Goal: Information Seeking & Learning: Learn about a topic

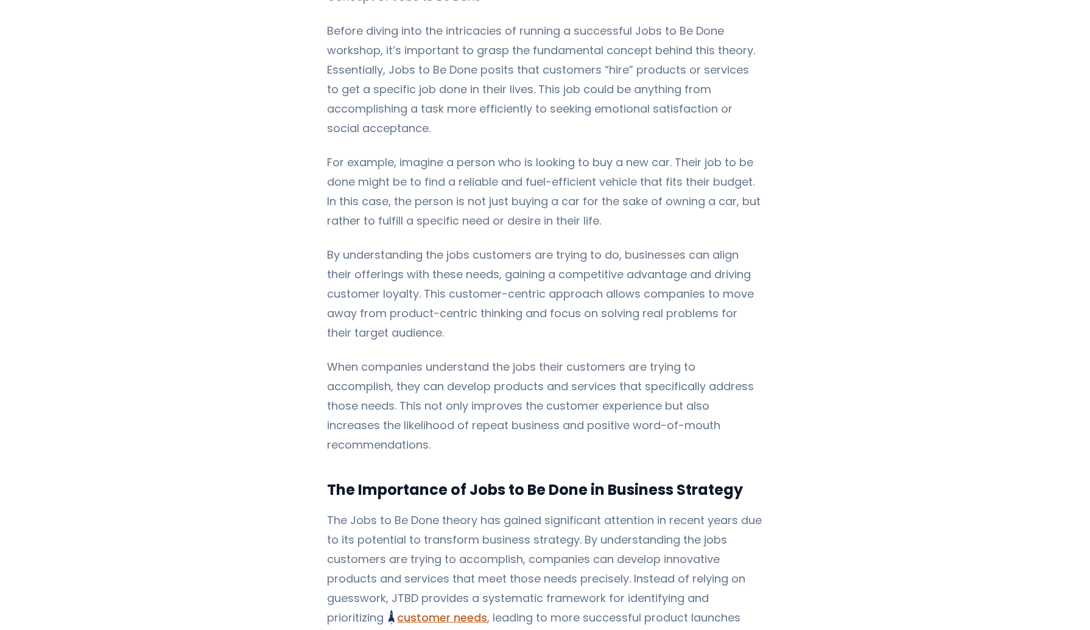
scroll to position [364, 0]
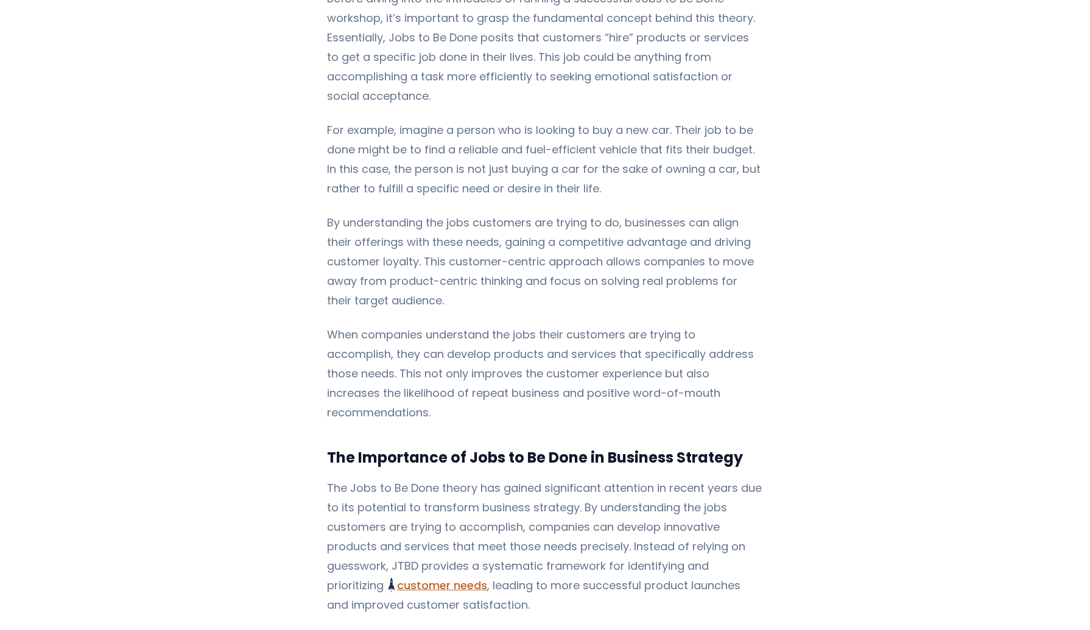
scroll to position [392, 0]
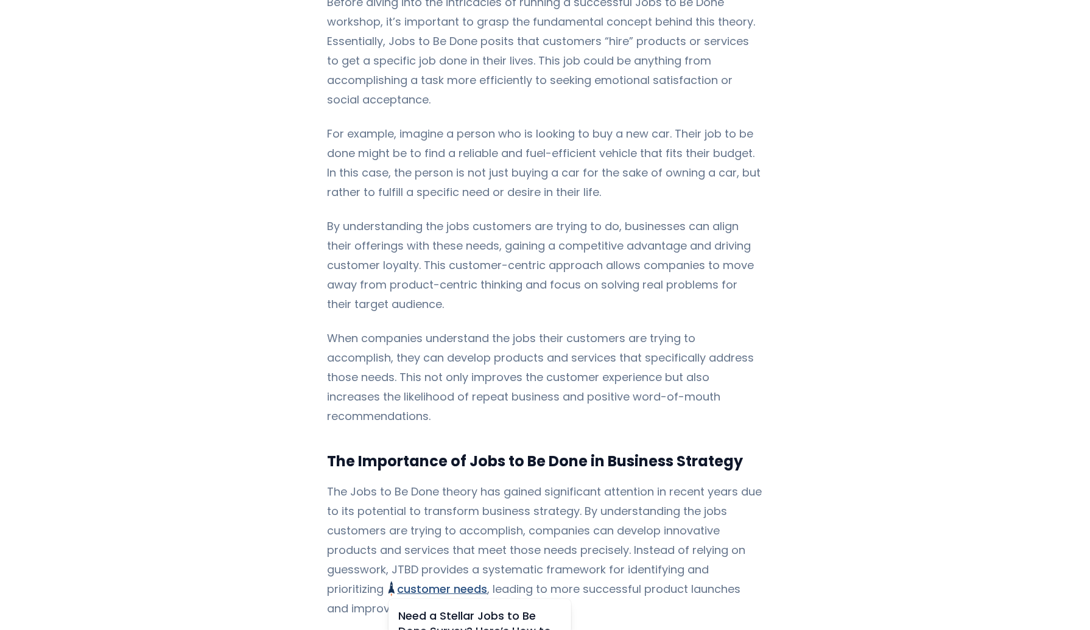
click at [487, 582] on link "customer needs Need a Stellar Jobs to Be Done Survey? Here’s How to Create One!…" at bounding box center [438, 589] width 99 height 15
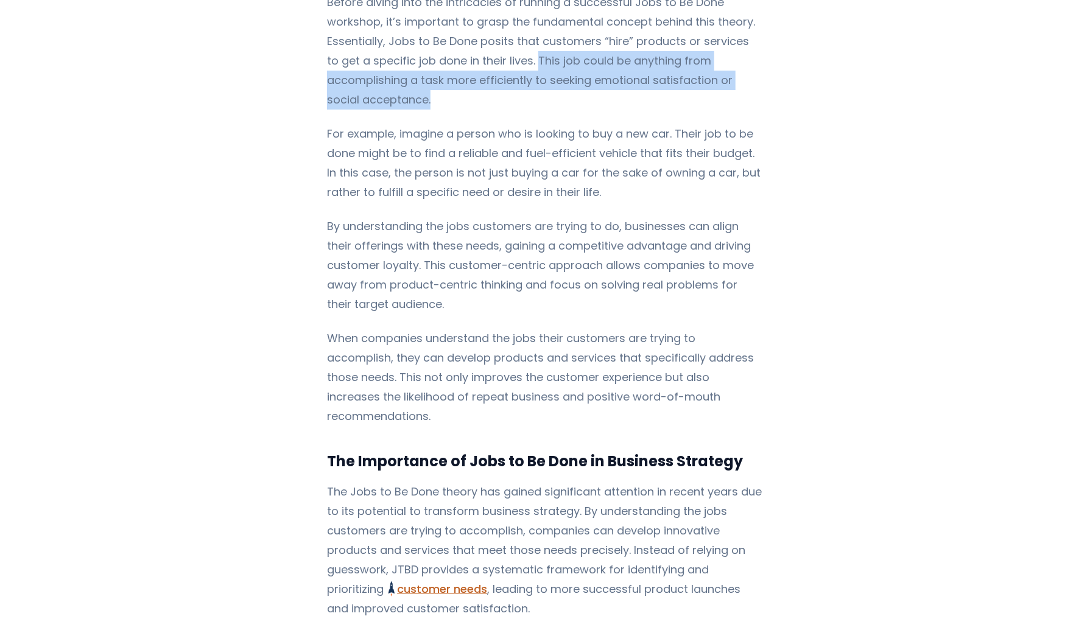
drag, startPoint x: 521, startPoint y: 40, endPoint x: 546, endPoint y: 72, distance: 40.3
click at [546, 72] on p "Before diving into the intricacies of running a successful Jobs to Be Done work…" at bounding box center [544, 51] width 435 height 117
copy p "This job could be anything from accomplishing a task more efficiently to seekin…"
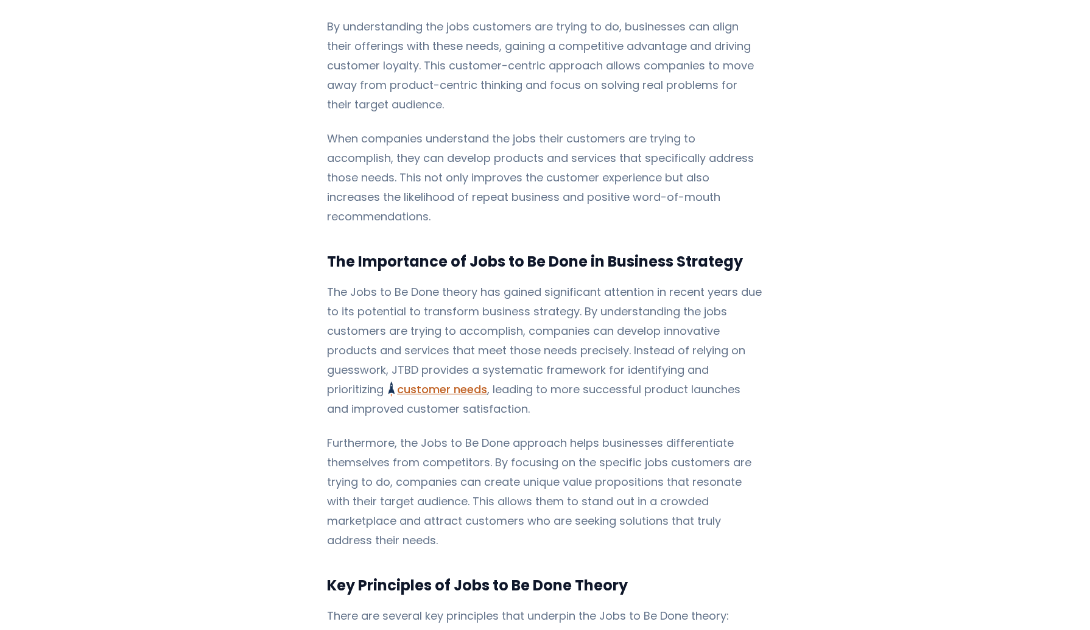
scroll to position [568, 0]
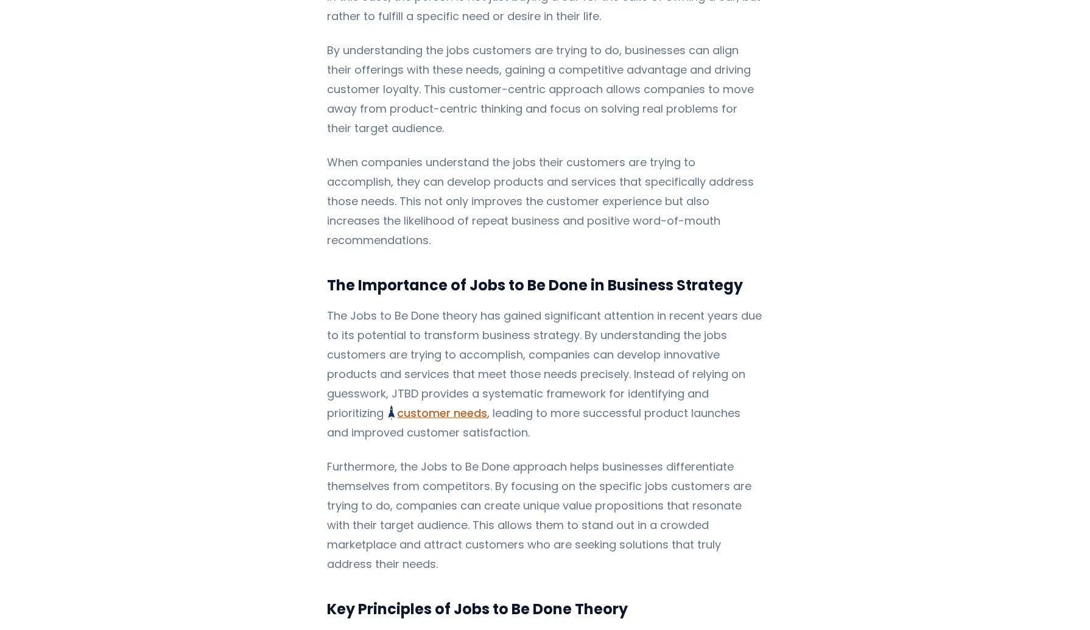
click at [425, 69] on p "By understanding the jobs customers are trying to do, businesses can align thei…" at bounding box center [544, 89] width 435 height 97
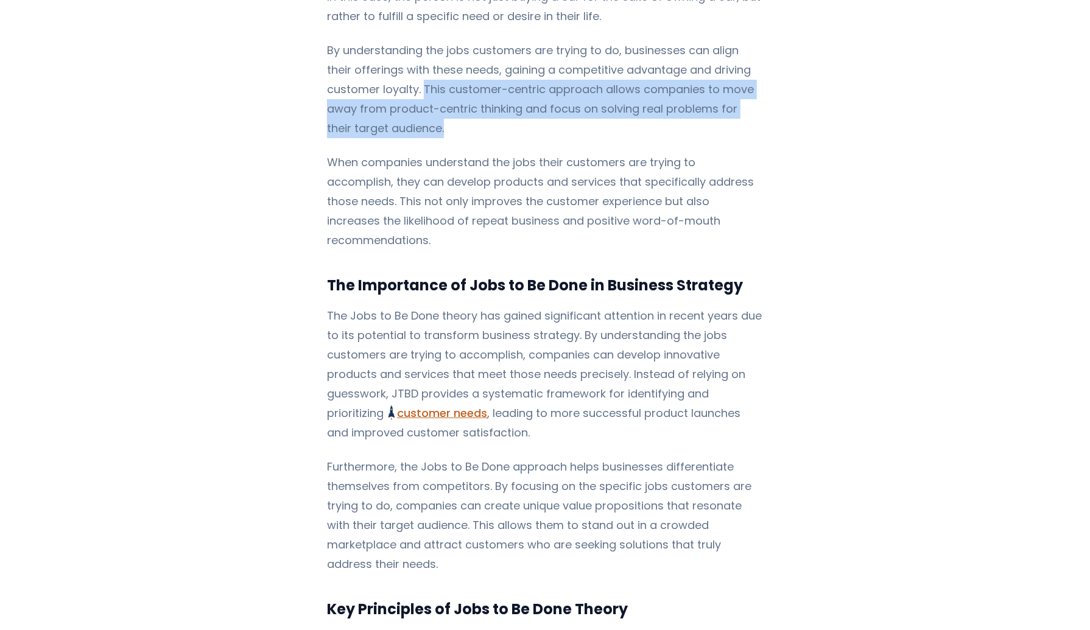
drag, startPoint x: 419, startPoint y: 69, endPoint x: 439, endPoint y: 104, distance: 40.1
click at [439, 104] on p "By understanding the jobs customers are trying to do, businesses can align thei…" at bounding box center [544, 89] width 435 height 97
drag, startPoint x: 436, startPoint y: 77, endPoint x: 269, endPoint y: 101, distance: 168.6
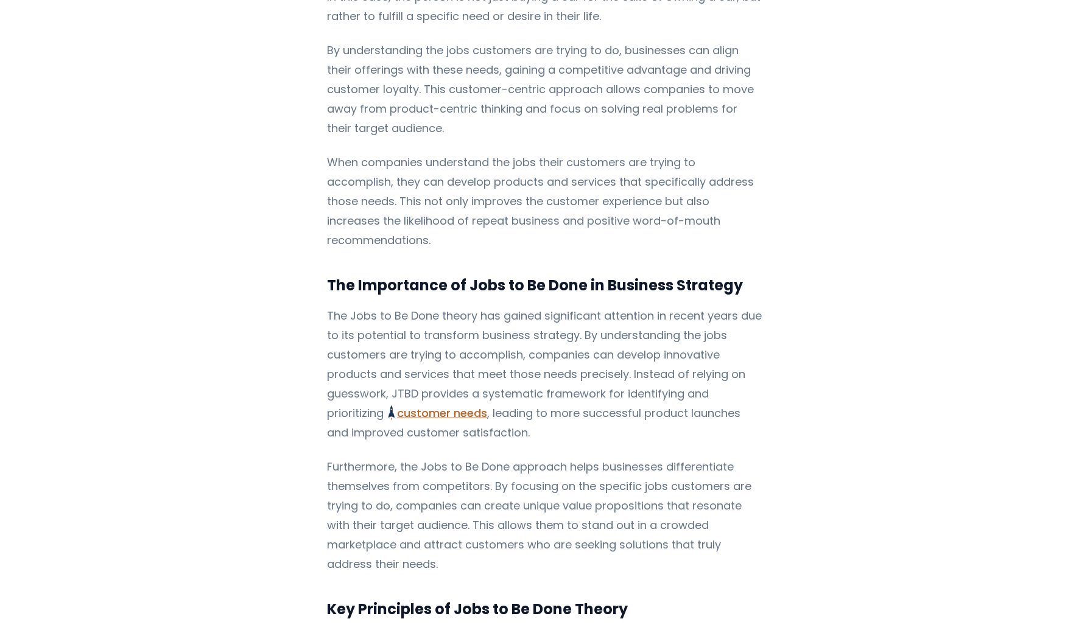
click at [713, 153] on p "When companies understand the jobs their customers are trying to accomplish, th…" at bounding box center [544, 201] width 435 height 97
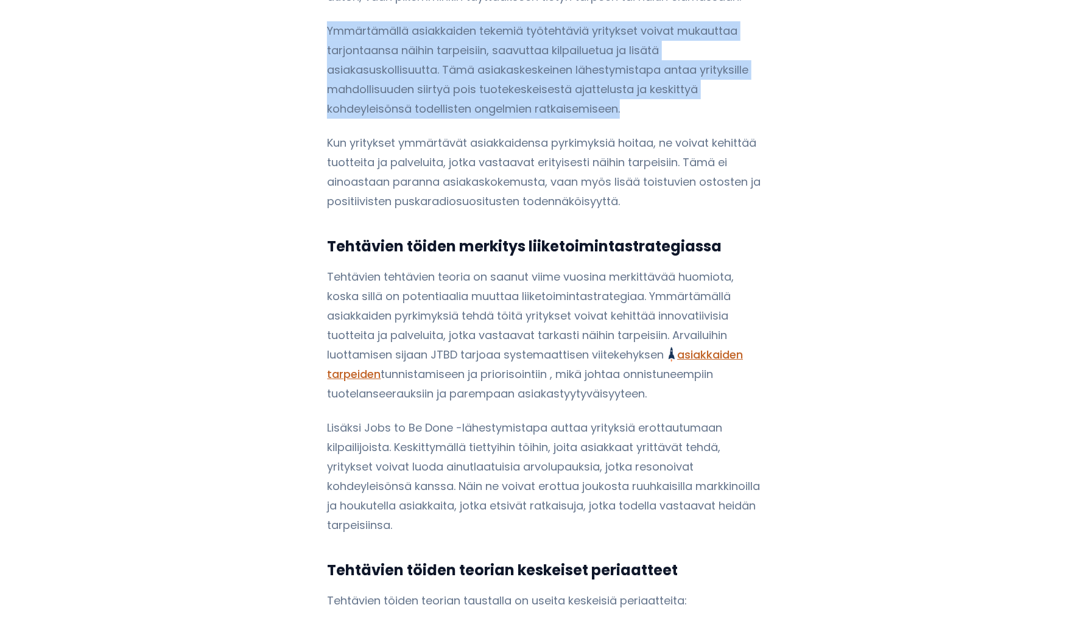
drag, startPoint x: 324, startPoint y: 26, endPoint x: 627, endPoint y: 115, distance: 315.3
click at [627, 115] on p "Ymmärtämällä asiakkaiden tekemiä työtehtäviä yritykset voivat mukauttaa tarjont…" at bounding box center [544, 69] width 435 height 97
copy font "Ymmärtämällä asiakkaiden tekemiä työtehtäviä yritykset voivat mukauttaa tarjont…"
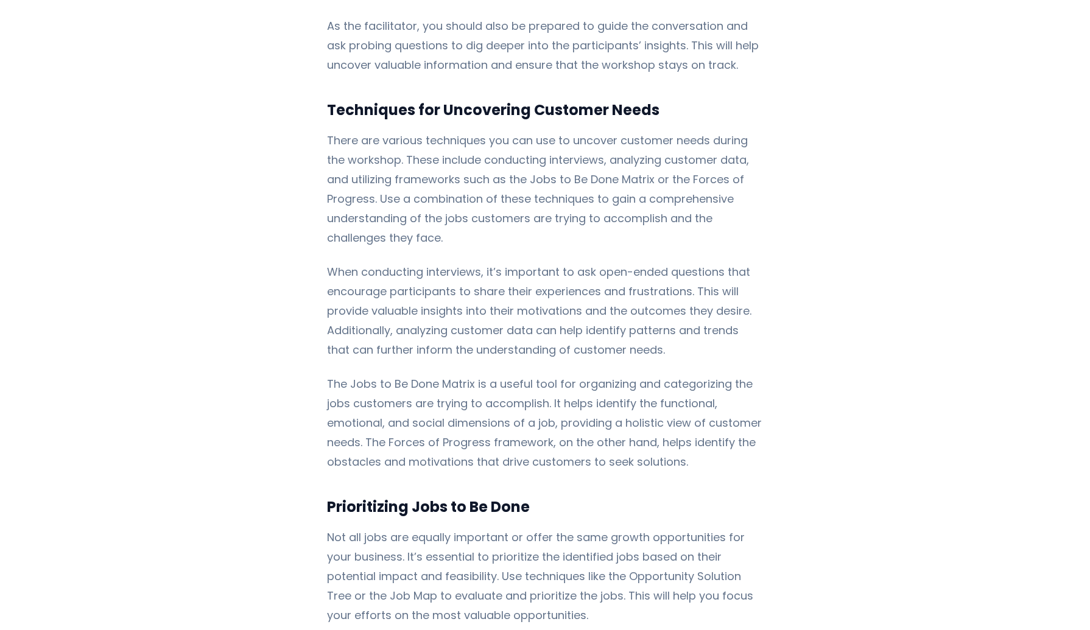
scroll to position [3125, 0]
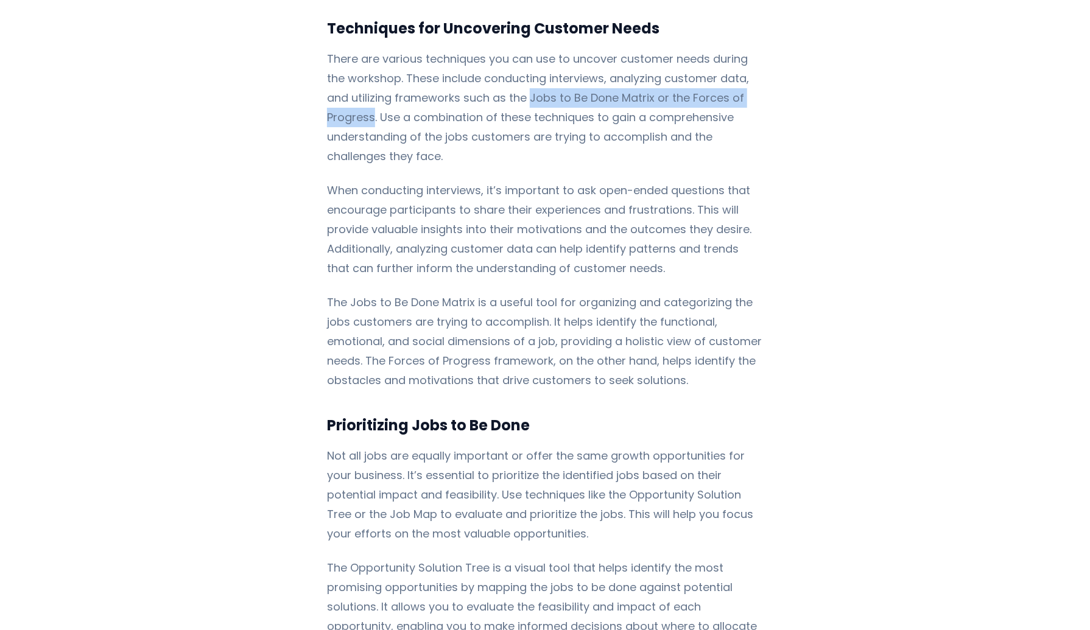
drag, startPoint x: 501, startPoint y: 36, endPoint x: 758, endPoint y: 38, distance: 256.4
click at [758, 49] on p "There are various techniques you can use to uncover customer needs during the w…" at bounding box center [544, 107] width 435 height 117
copy p "Jobs to Be Done Matrix or the Forces of Progress"
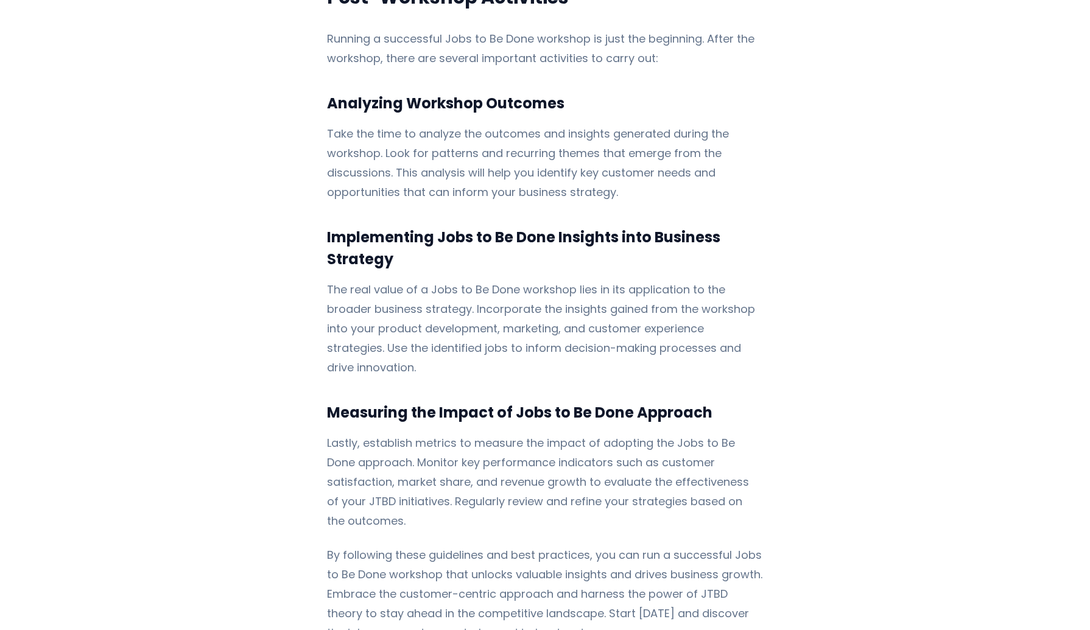
scroll to position [4018, 0]
